Goal: Information Seeking & Learning: Learn about a topic

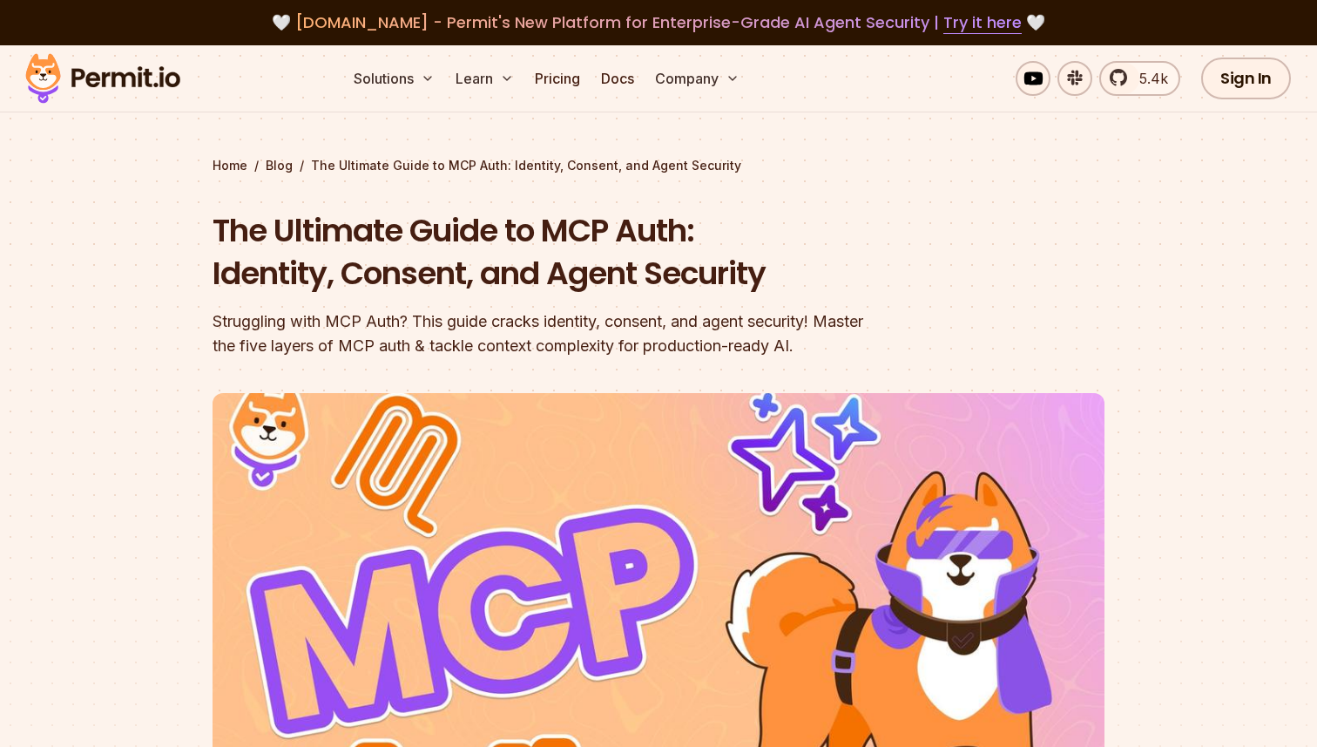
click at [127, 351] on section "Home / Blog / The Ultimate Guide to MCP Auth: Identity, Consent, and Agent Secu…" at bounding box center [658, 537] width 1317 height 984
click at [102, 345] on section "Home / Blog / The Ultimate Guide to MCP Auth: Identity, Consent, and Agent Secu…" at bounding box center [658, 537] width 1317 height 984
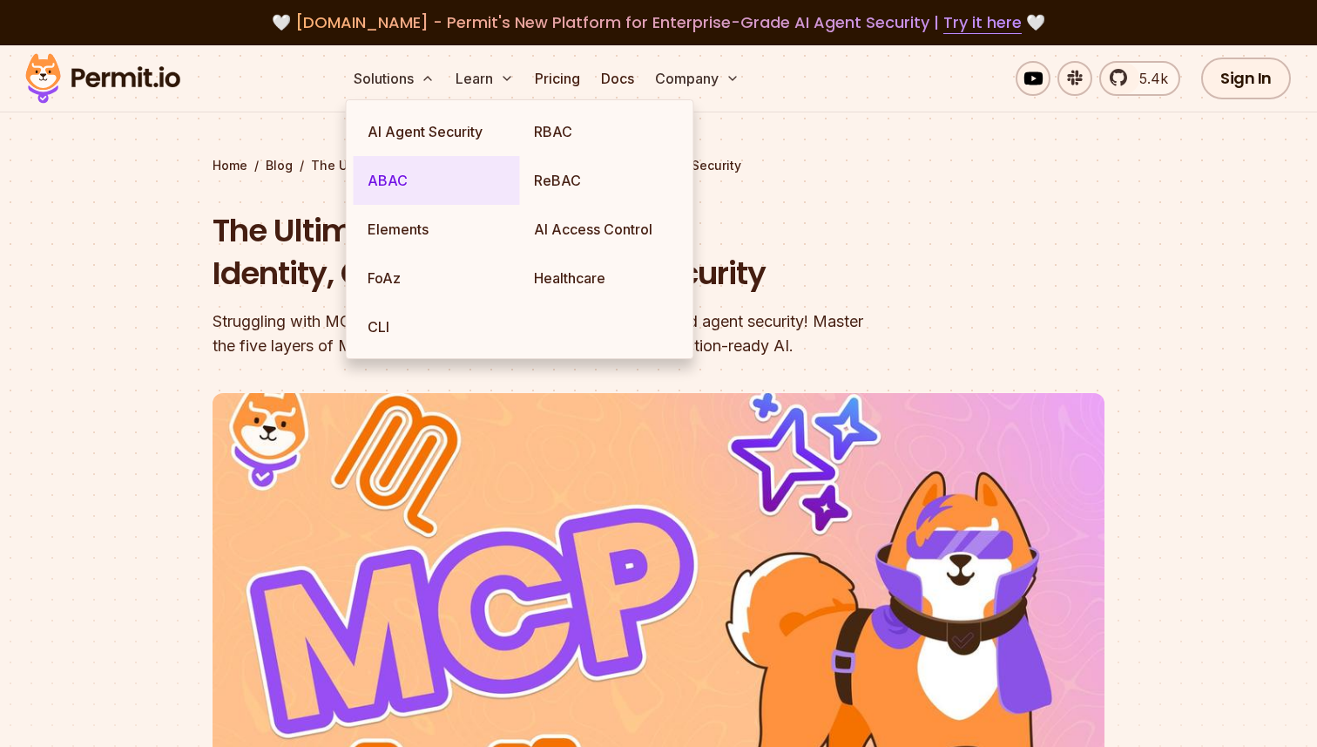
click at [415, 186] on link "ABAC" at bounding box center [437, 180] width 166 height 49
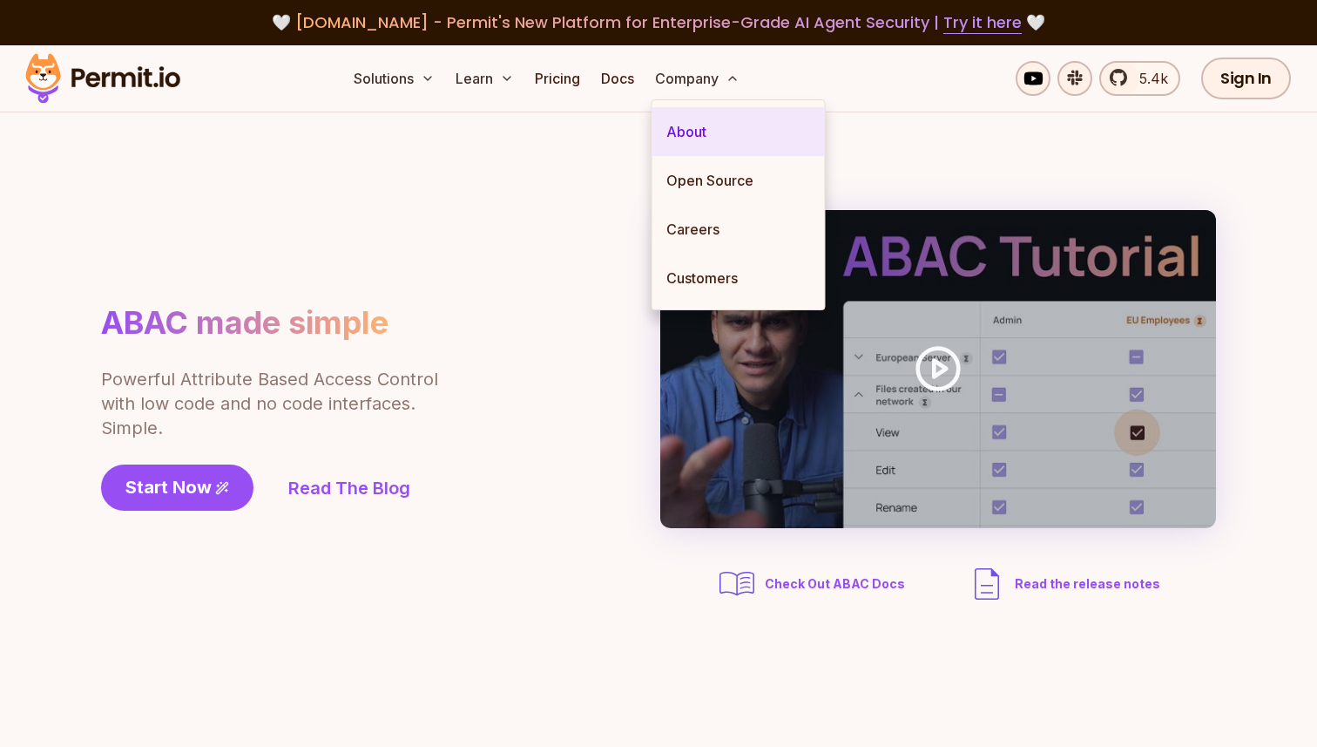
click at [694, 131] on link "About" at bounding box center [738, 131] width 172 height 49
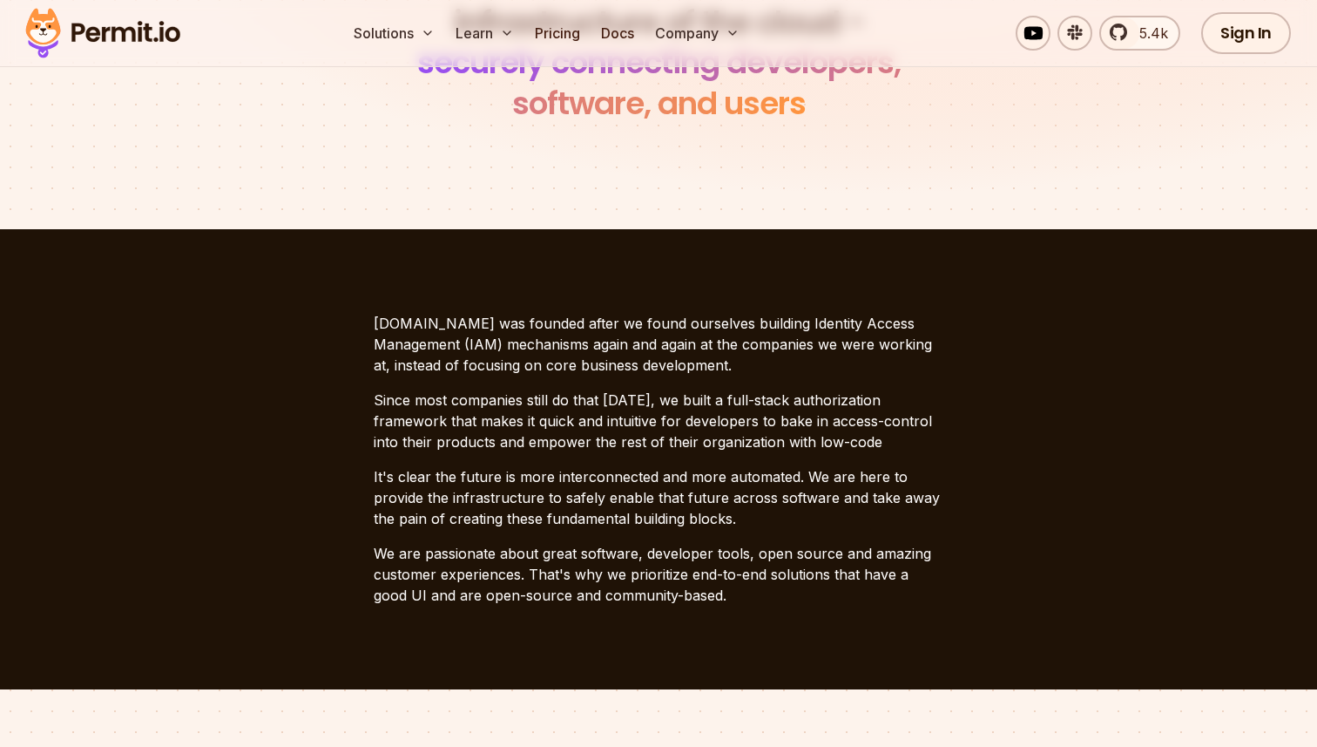
scroll to position [294, 0]
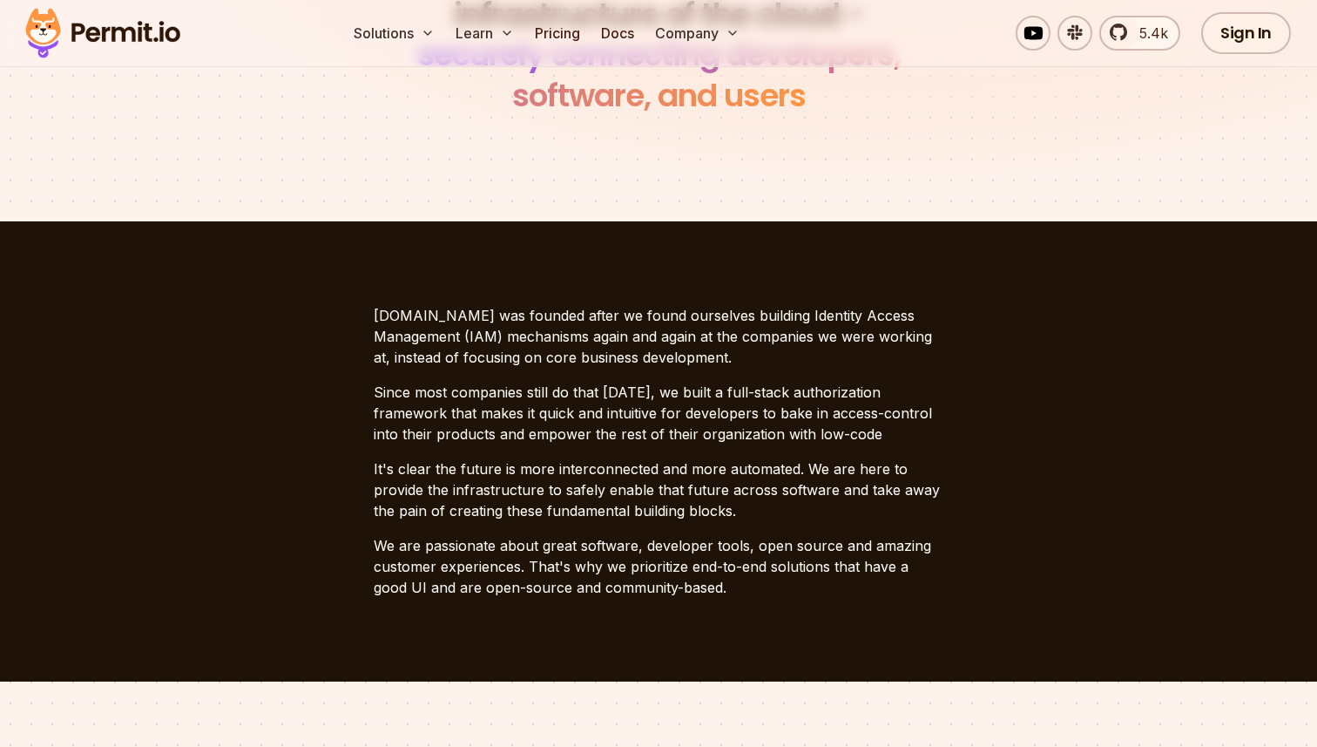
click at [271, 345] on section "[DOMAIN_NAME] was founded after we found ourselves building Identity Access Man…" at bounding box center [658, 451] width 1317 height 460
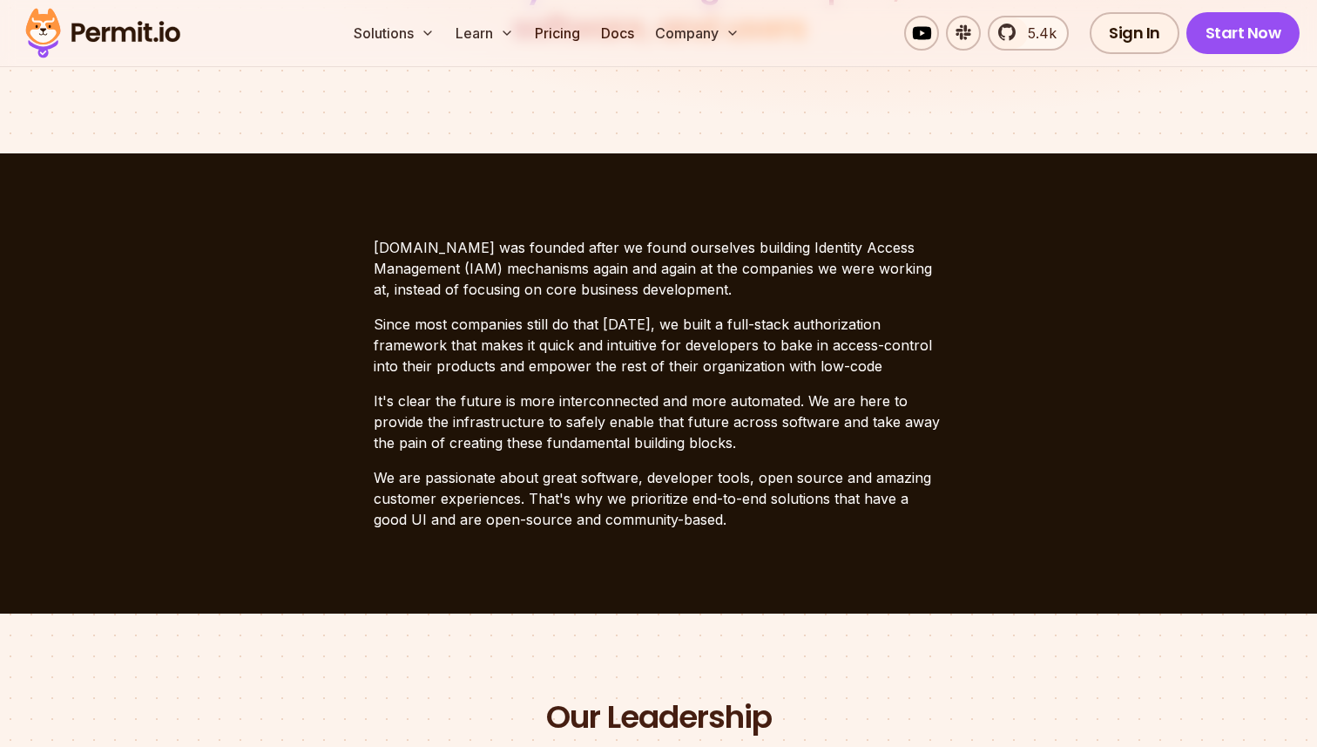
scroll to position [366, 0]
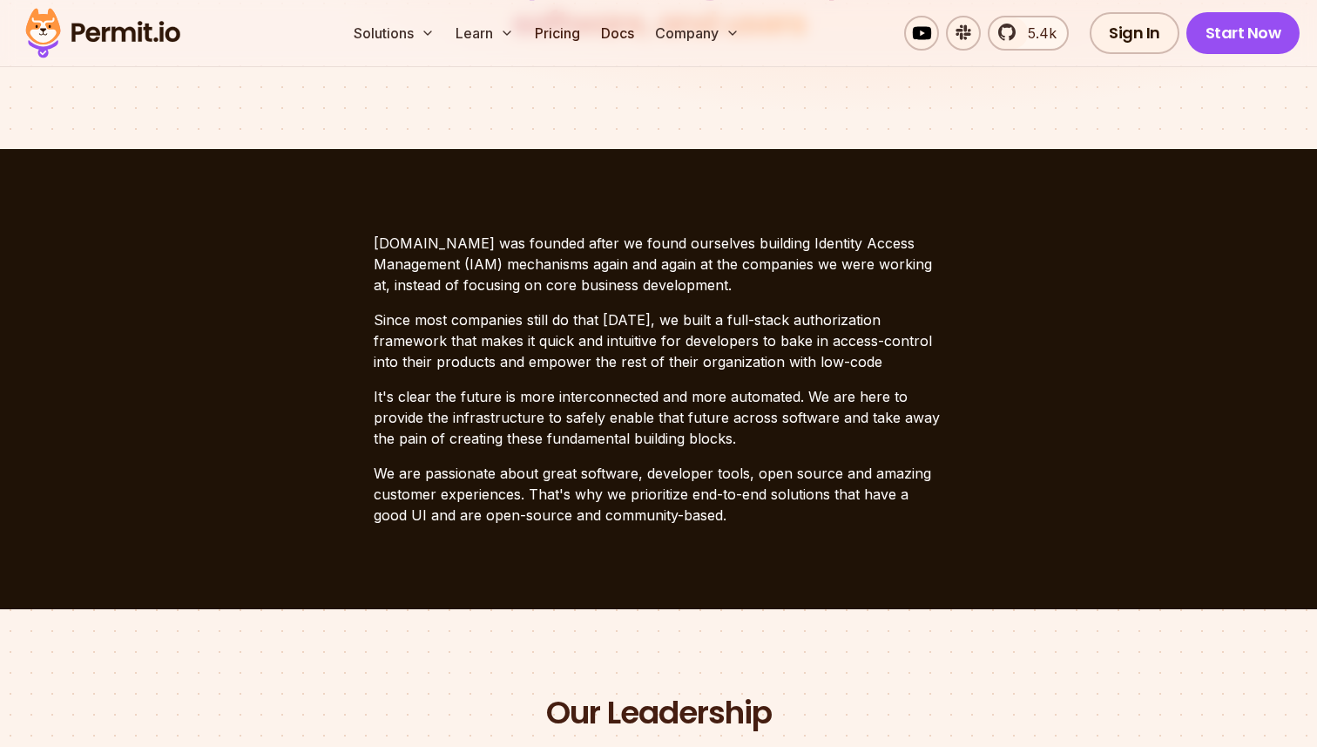
click at [271, 345] on section "[DOMAIN_NAME] was founded after we found ourselves building Identity Access Man…" at bounding box center [658, 379] width 1317 height 460
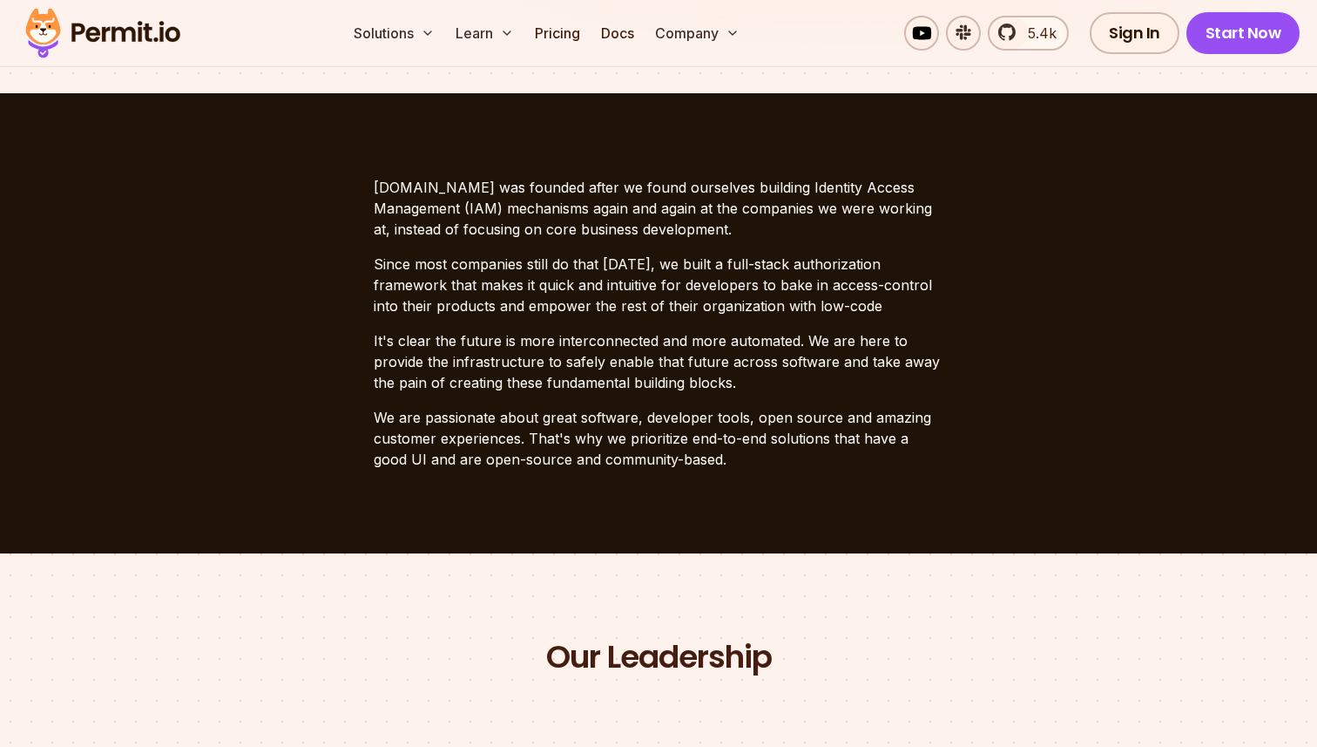
scroll to position [400, 0]
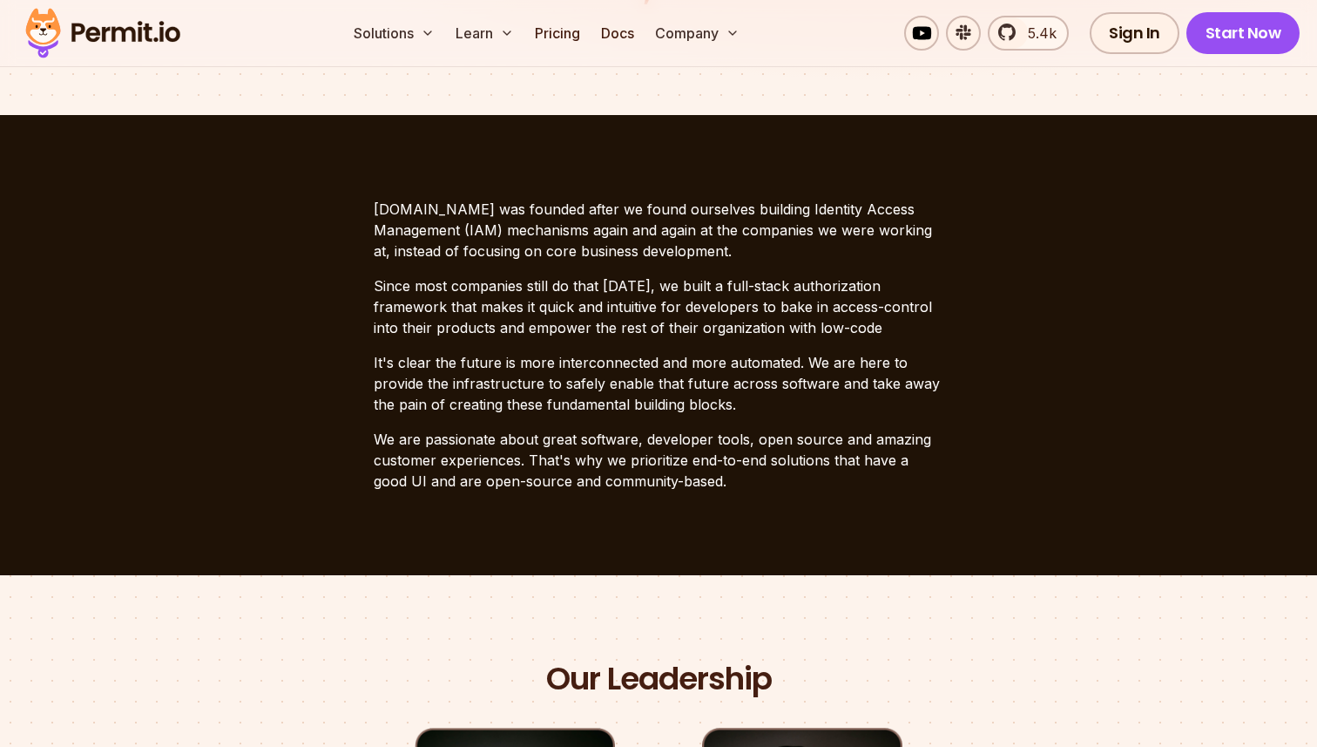
click at [271, 345] on section "[DOMAIN_NAME] was founded after we found ourselves building Identity Access Man…" at bounding box center [658, 345] width 1317 height 460
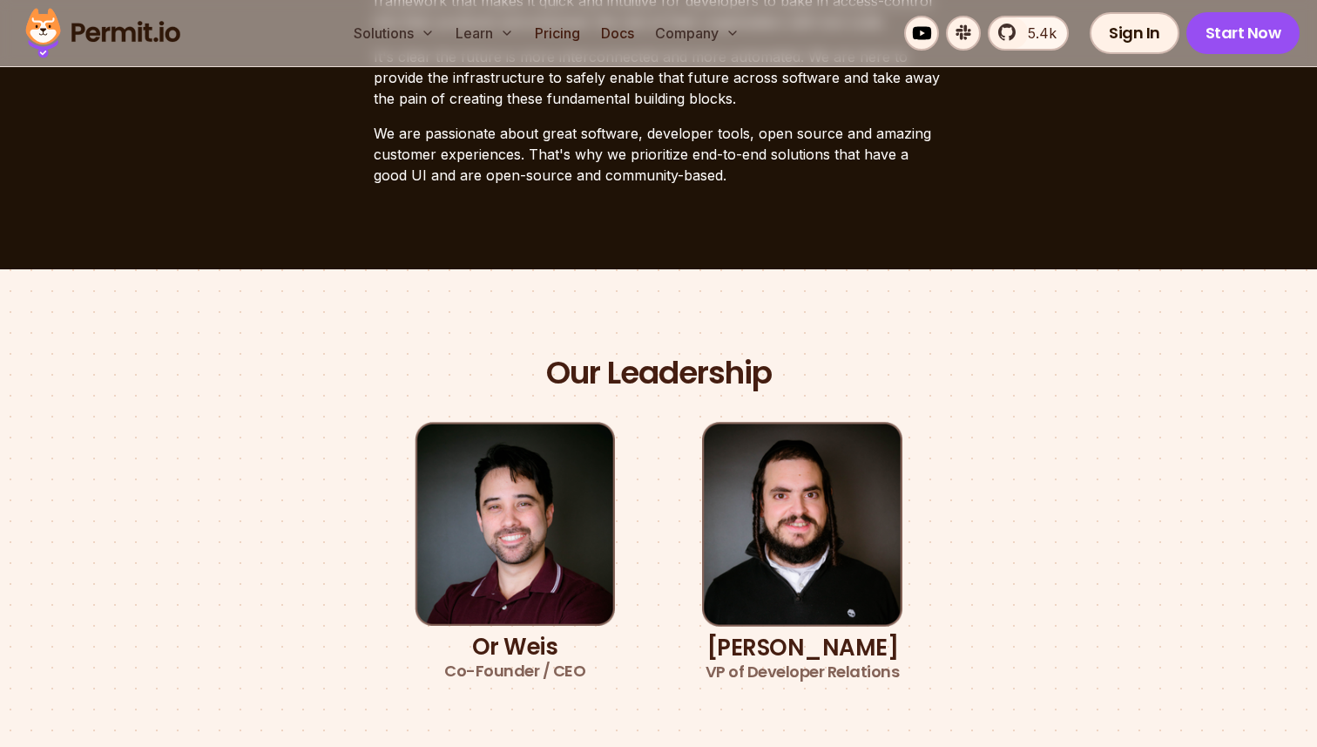
scroll to position [795, 0]
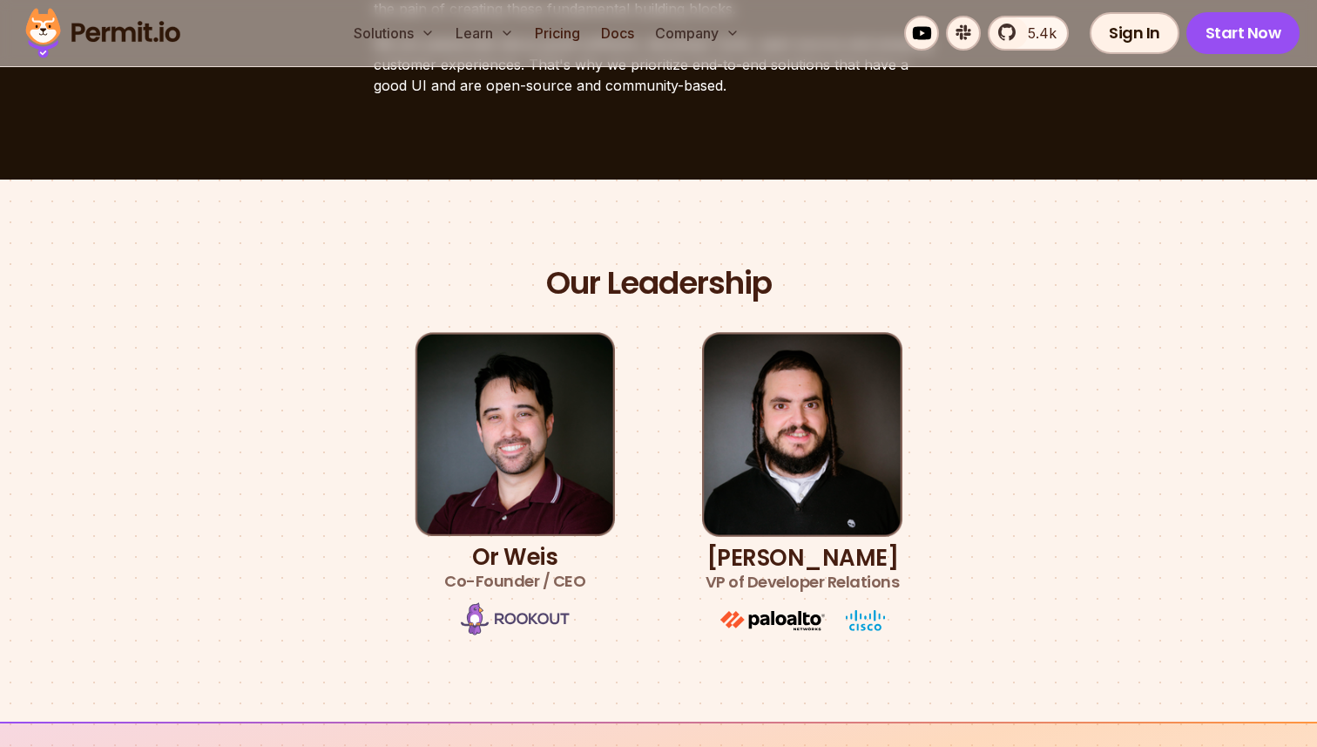
click at [91, 342] on div "Our Leadership Or [PERSON_NAME] Co-Founder / CEO [PERSON_NAME] VP of Developer …" at bounding box center [658, 450] width 1219 height 375
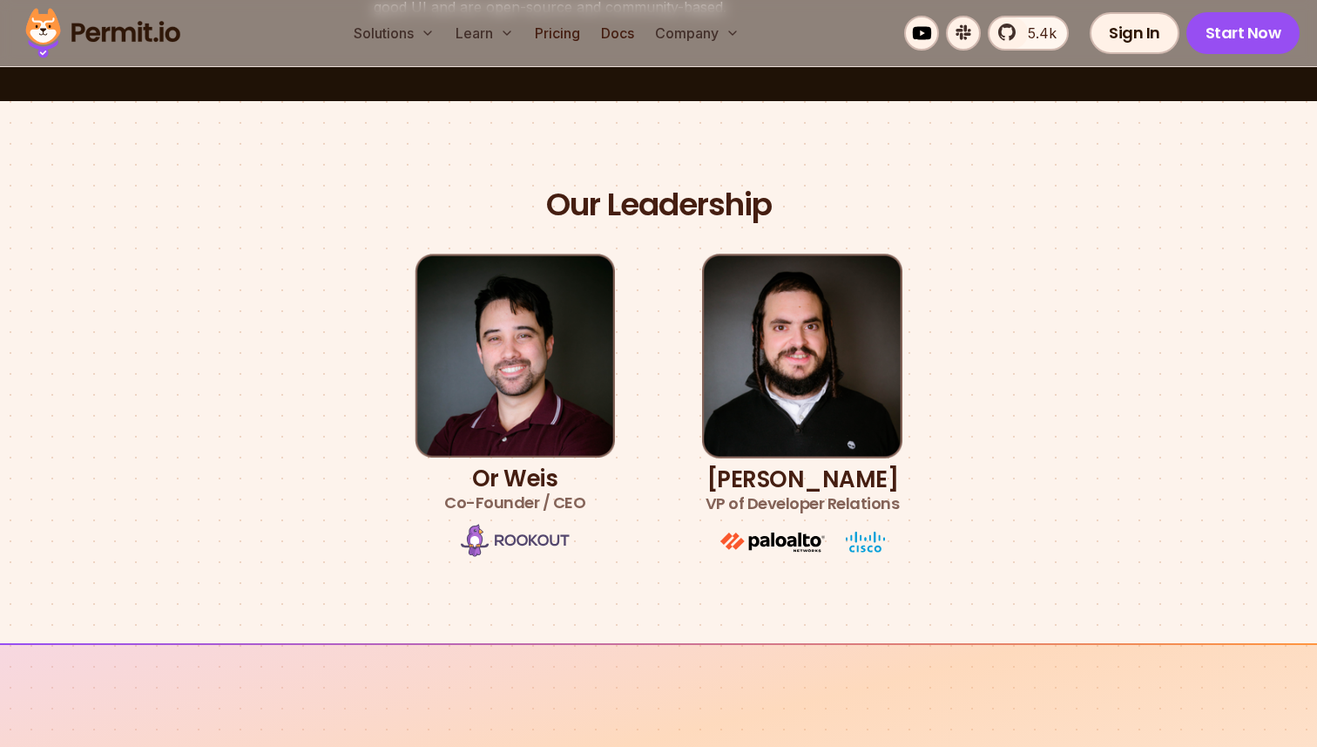
scroll to position [875, 0]
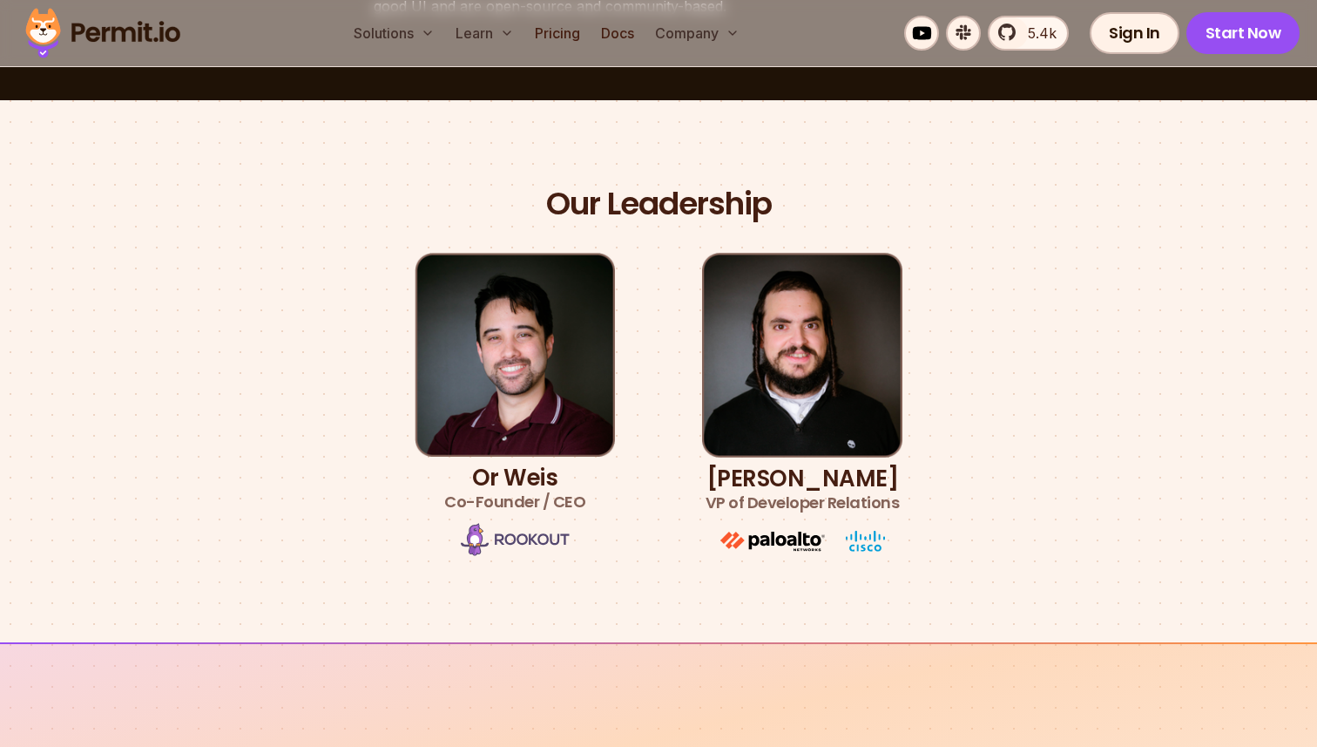
click at [93, 343] on div "Our Leadership Or [PERSON_NAME] Co-Founder / CEO [PERSON_NAME] VP of Developer …" at bounding box center [658, 371] width 1219 height 375
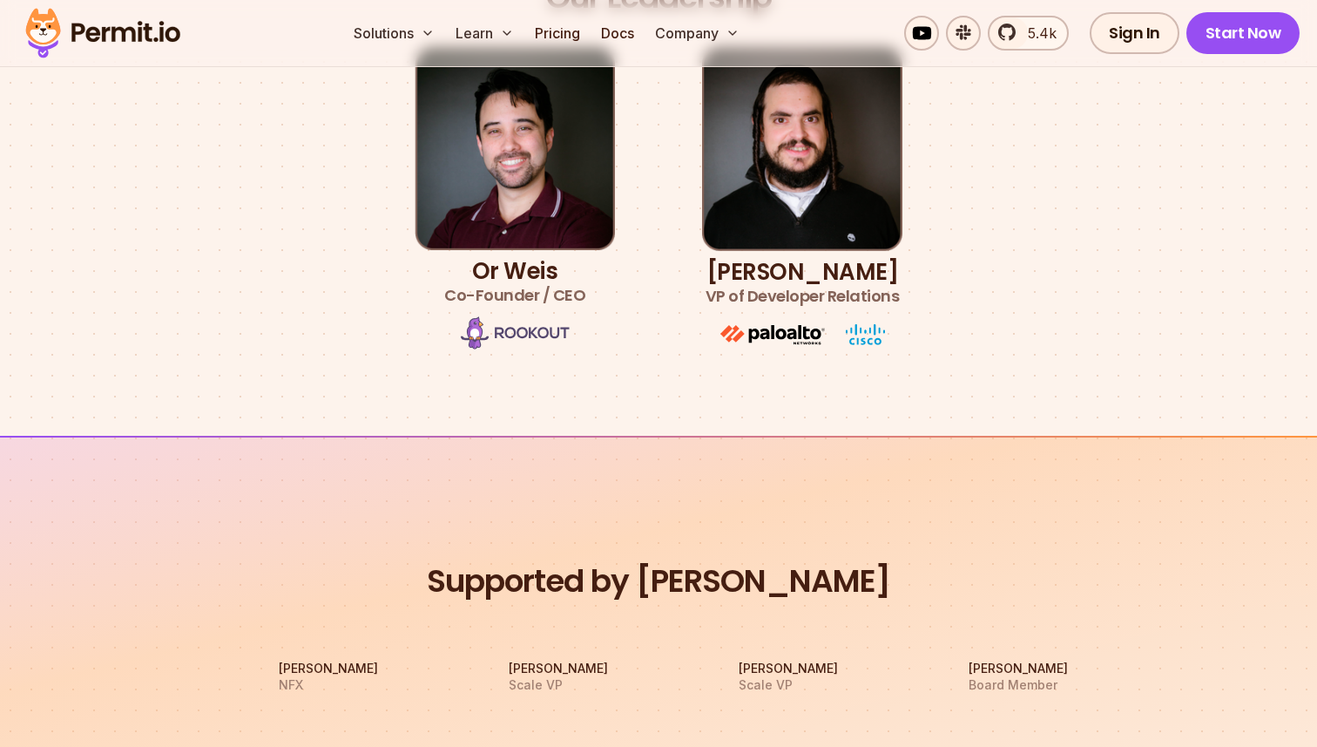
scroll to position [1077, 0]
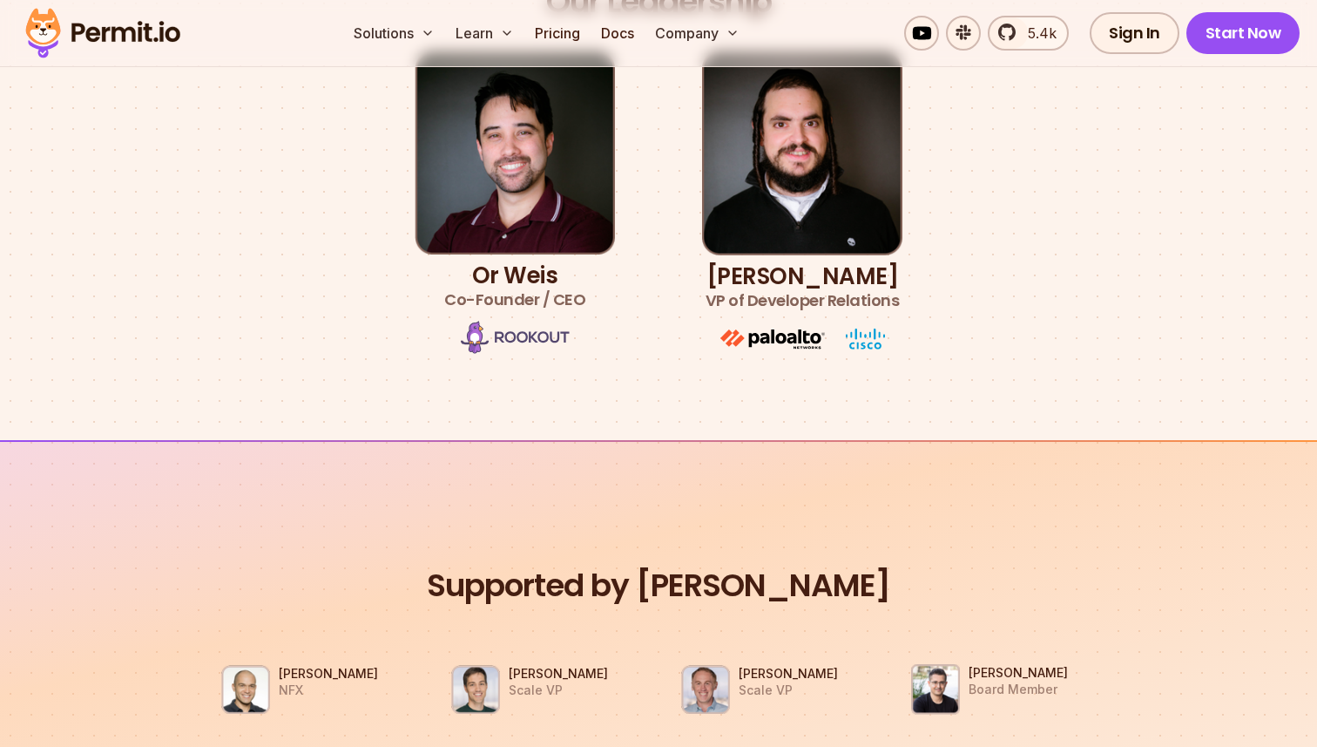
click at [93, 343] on div "Our Leadership Or [PERSON_NAME] Co-Founder / CEO [PERSON_NAME] VP of Developer …" at bounding box center [658, 169] width 1219 height 375
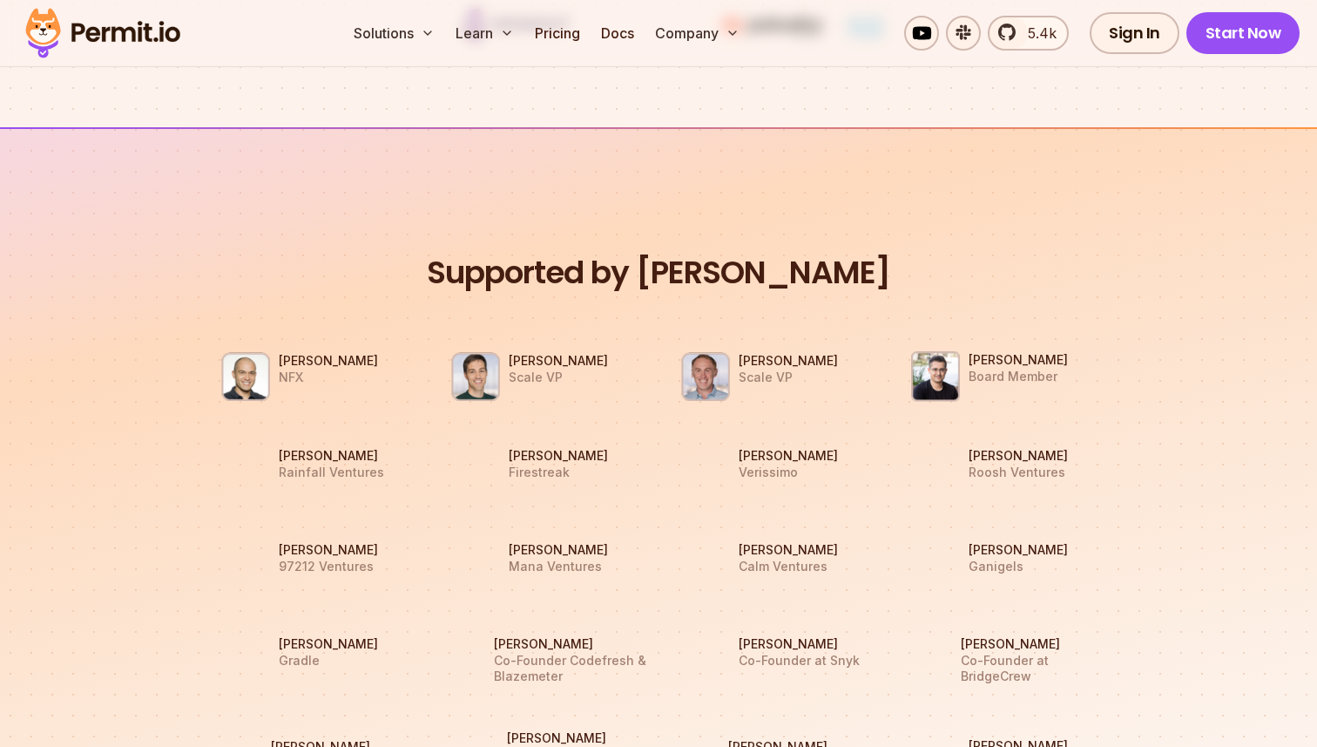
scroll to position [1402, 0]
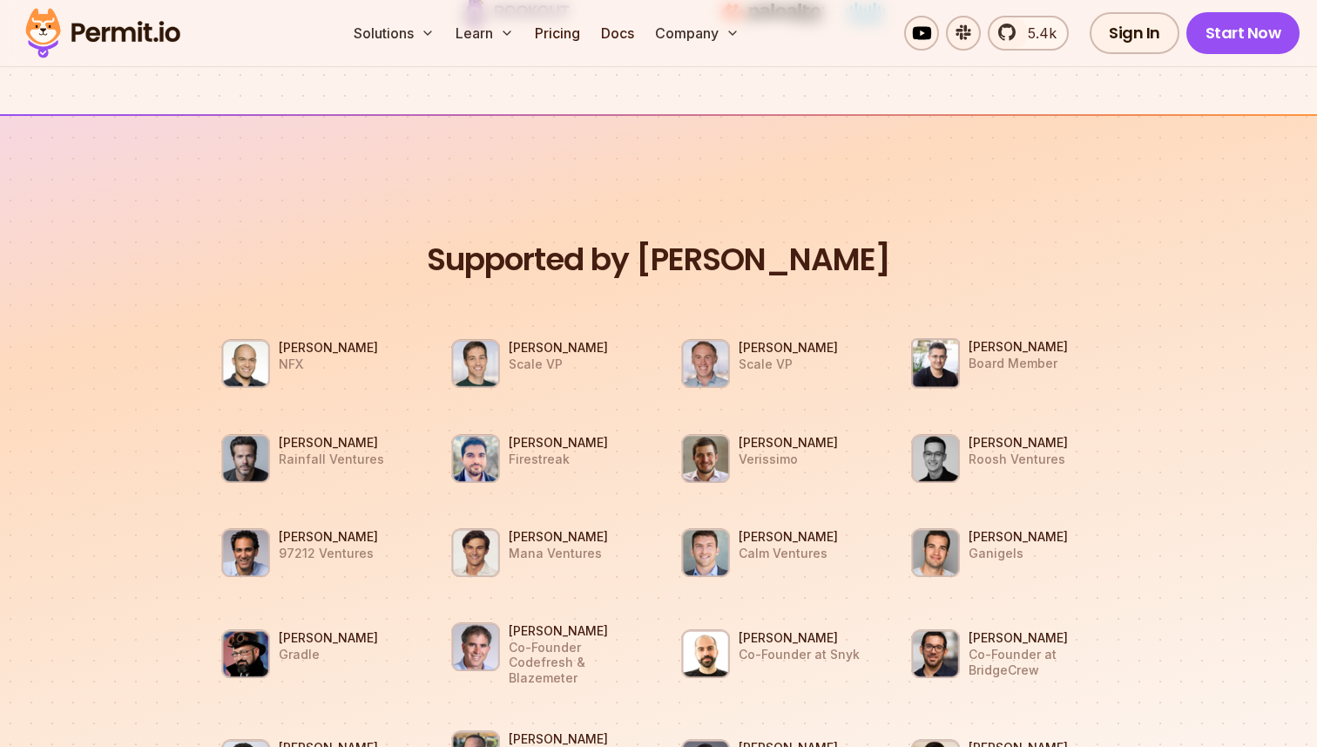
click at [93, 343] on section "Supported by Dev Leaders [PERSON_NAME] NFX [PERSON_NAME] Scale VP [PERSON_NAME]…" at bounding box center [658, 657] width 1317 height 1087
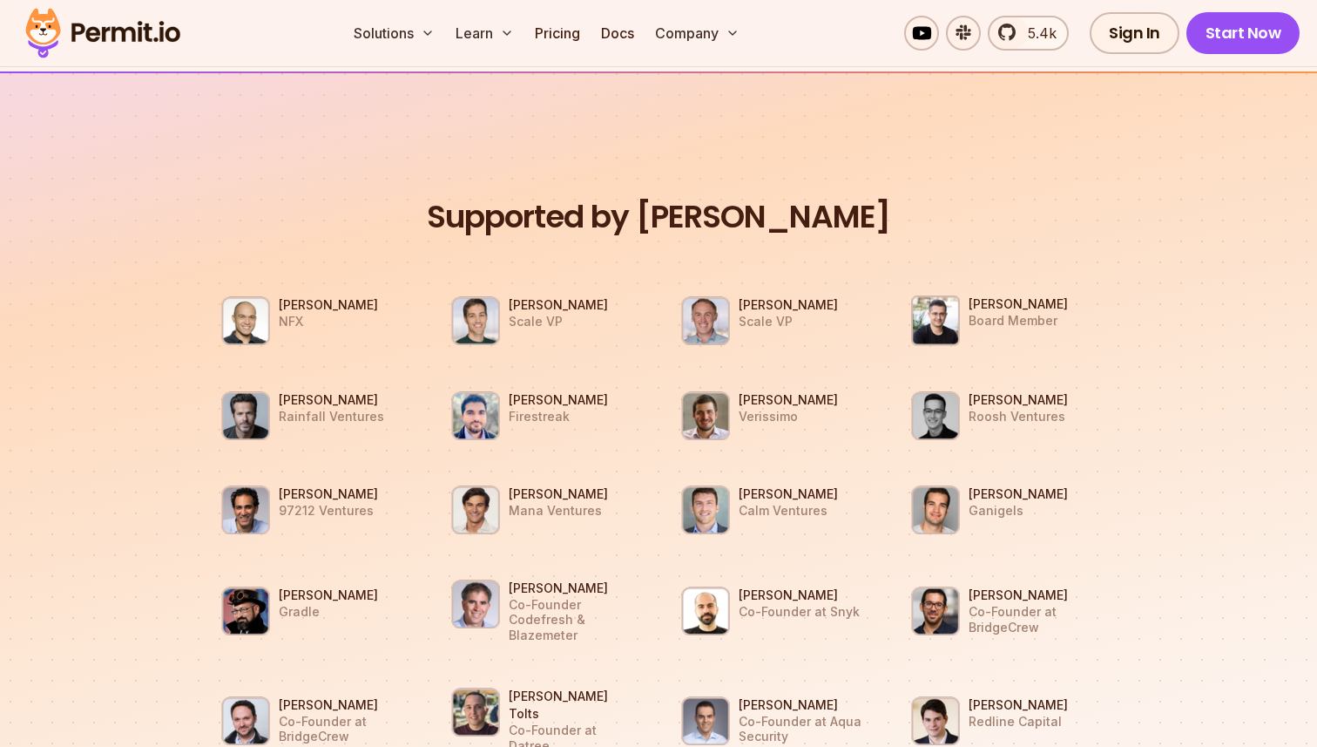
scroll to position [1456, 0]
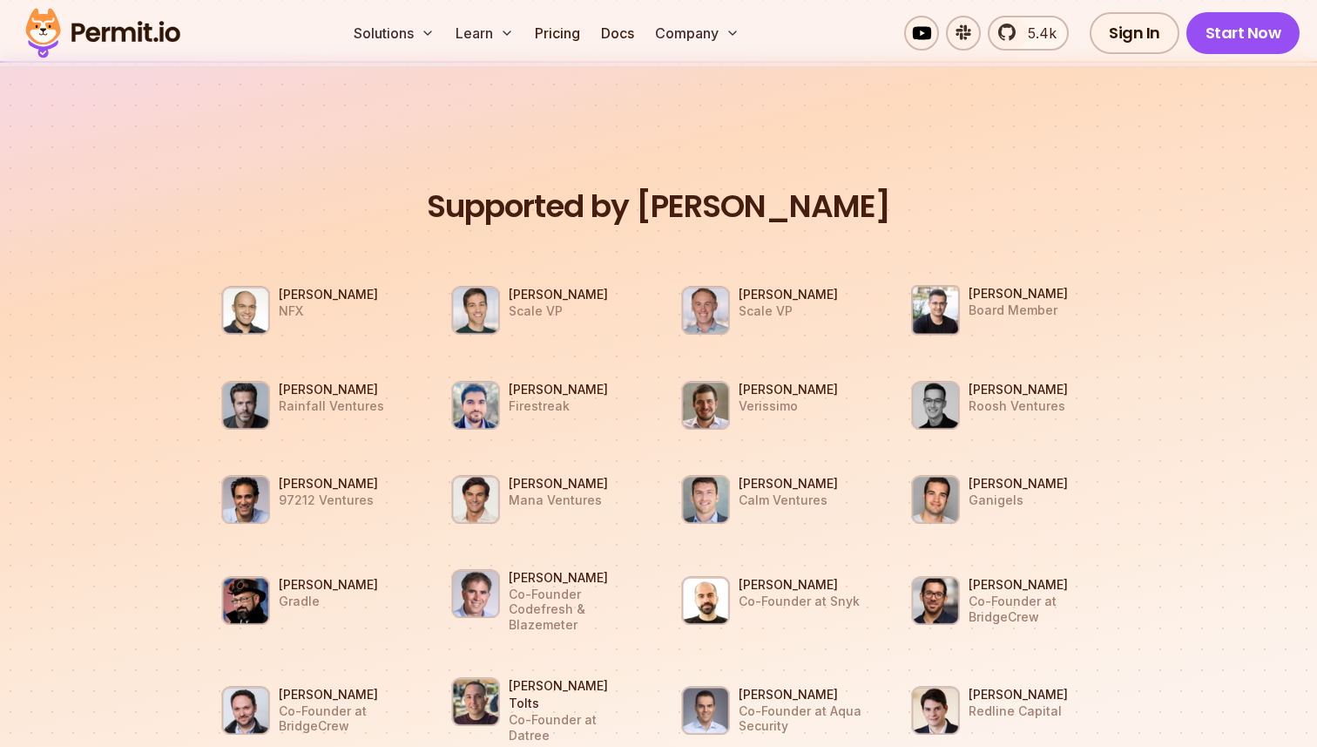
click at [93, 343] on section "Supported by Dev Leaders [PERSON_NAME] NFX [PERSON_NAME] Scale VP [PERSON_NAME]…" at bounding box center [658, 604] width 1317 height 1087
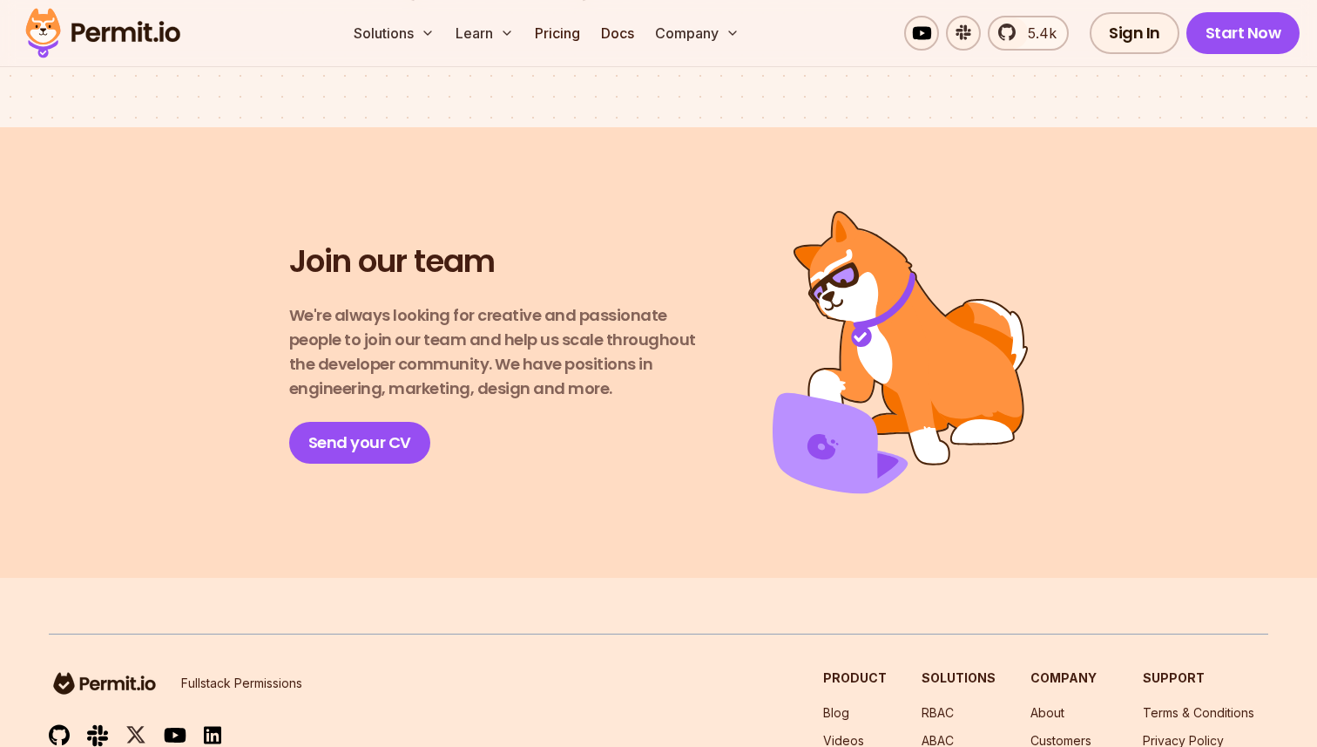
scroll to position [3157, 0]
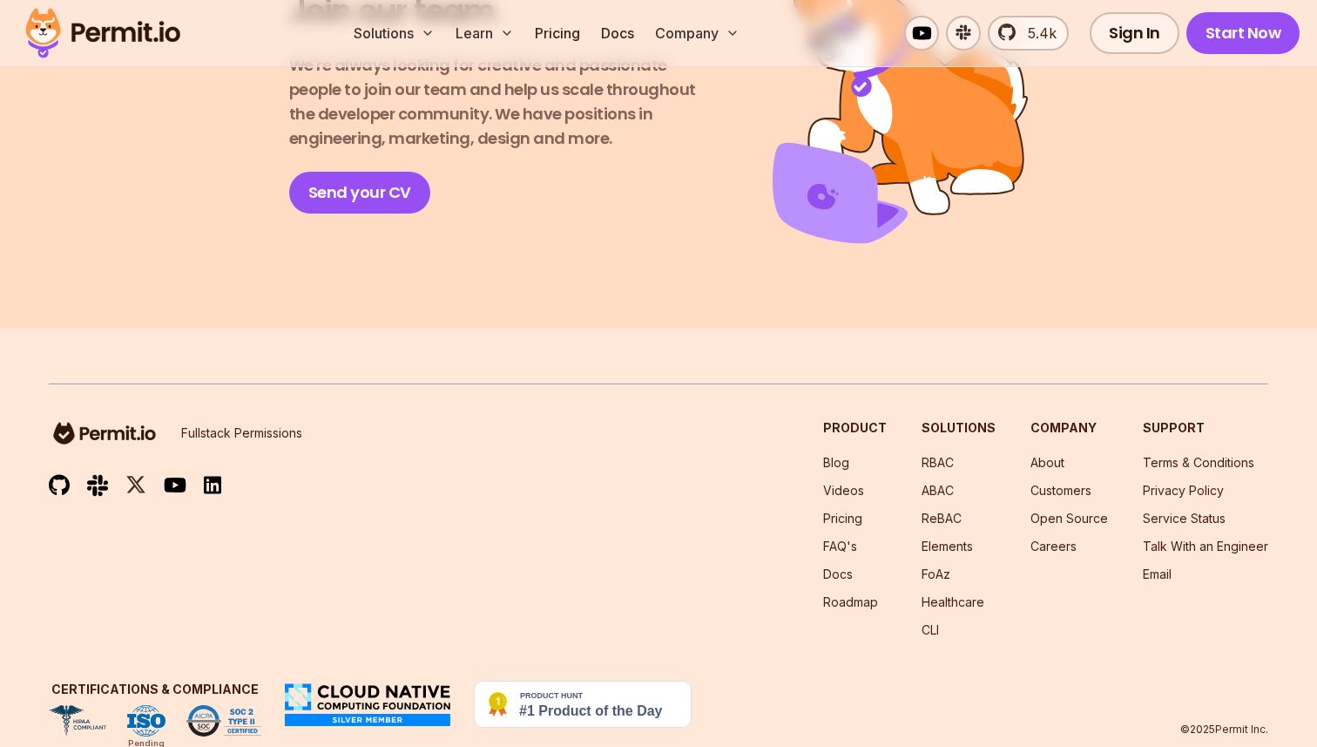
click at [119, 232] on section "Join our team We're always looking for creative and passionate people to join o…" at bounding box center [658, 102] width 1317 height 450
